Goal: Information Seeking & Learning: Find specific fact

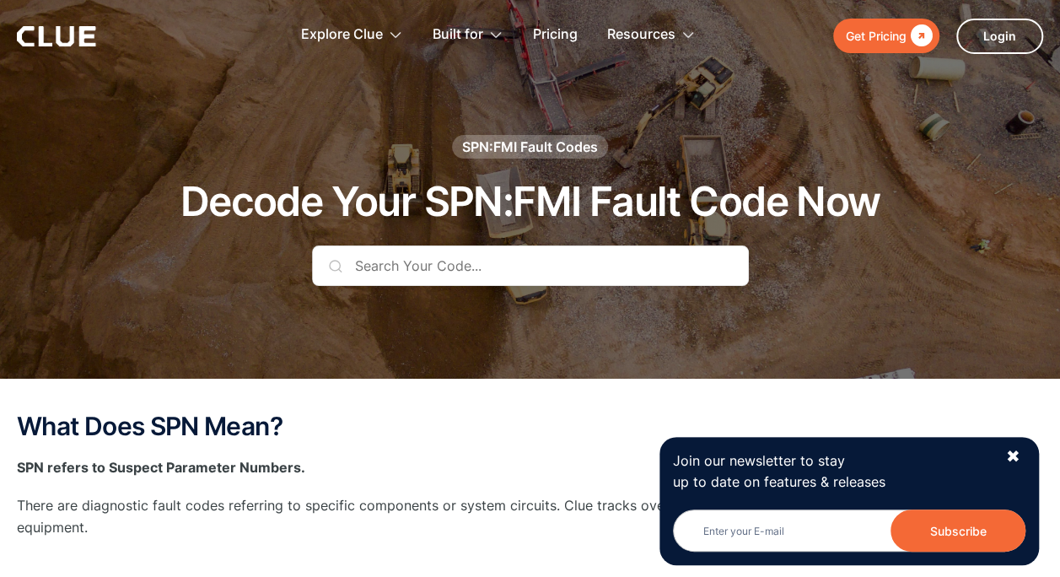
click at [614, 268] on input "text" at bounding box center [530, 265] width 437 height 40
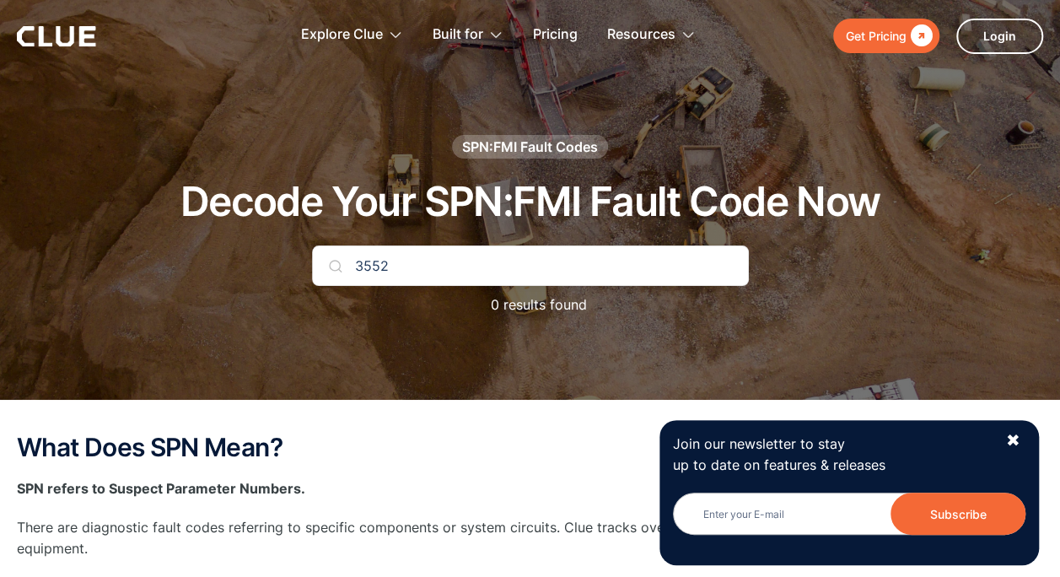
click at [335, 263] on img at bounding box center [335, 265] width 13 height 13
click at [1017, 437] on div "✖" at bounding box center [1012, 440] width 14 height 21
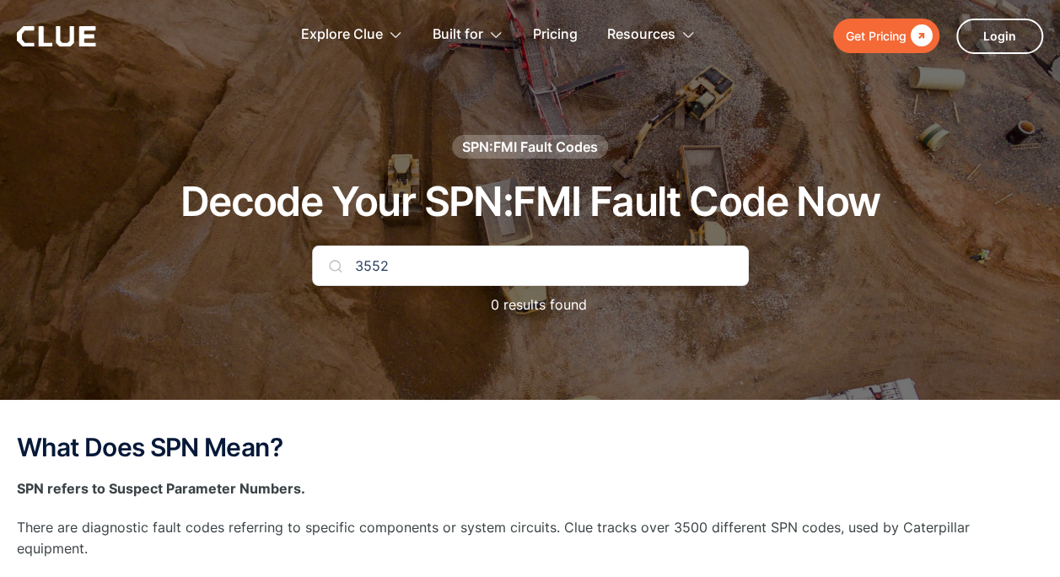
click at [351, 255] on input "3552" at bounding box center [530, 265] width 437 height 40
click at [485, 270] on input "spn 3552" at bounding box center [530, 265] width 437 height 40
click at [341, 261] on input "spn 3552 fmi 22" at bounding box center [530, 265] width 437 height 40
click at [335, 260] on img at bounding box center [335, 265] width 13 height 13
click at [330, 260] on img at bounding box center [335, 265] width 13 height 13
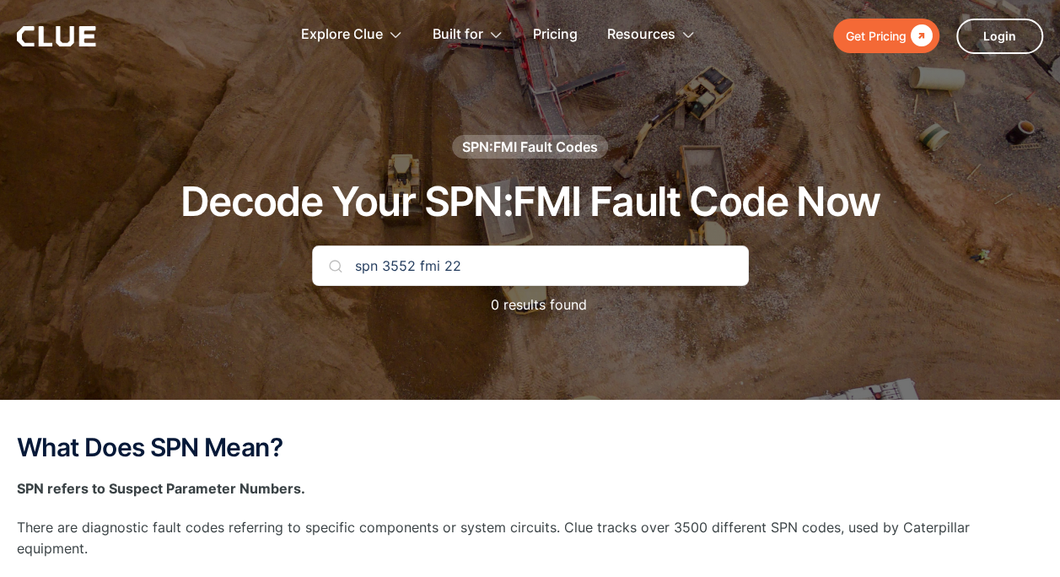
click at [415, 263] on input "spn 3552 fmi 22" at bounding box center [530, 265] width 437 height 40
click at [331, 257] on input "fmi 22" at bounding box center [530, 265] width 437 height 40
click at [440, 263] on input "fmi 22" at bounding box center [530, 265] width 437 height 40
click at [383, 257] on input "fmi 22" at bounding box center [530, 265] width 437 height 40
type input "fmi22"
